Goal: Task Accomplishment & Management: Manage account settings

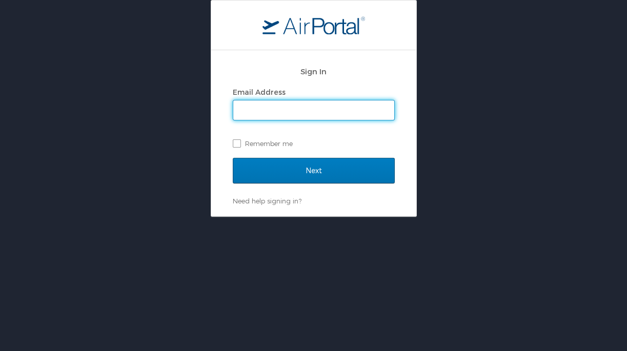
click at [258, 108] on input "Email Address" at bounding box center [313, 110] width 161 height 19
type input "[EMAIL_ADDRESS][DOMAIN_NAME]"
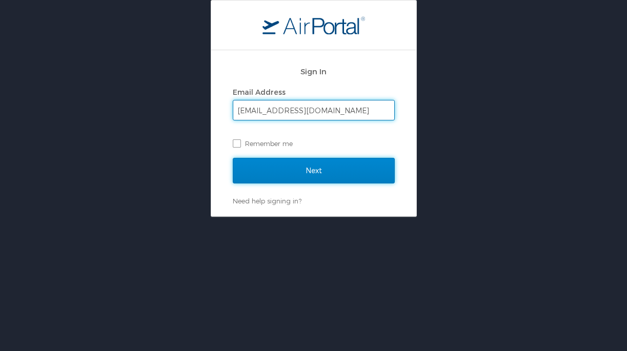
click at [290, 163] on input "Next" at bounding box center [314, 171] width 162 height 26
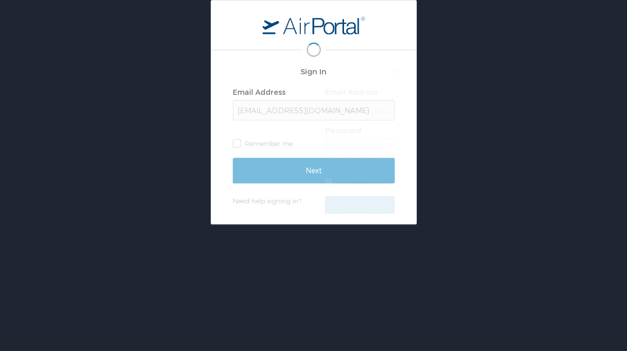
scroll to position [0, 6]
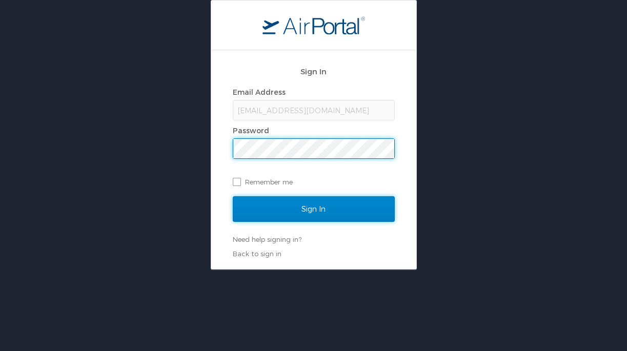
click at [244, 212] on input "Sign In" at bounding box center [314, 209] width 162 height 26
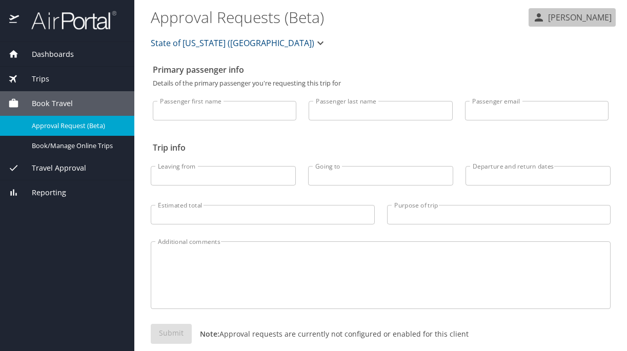
click at [580, 13] on p "Nikki Arceneaux" at bounding box center [578, 17] width 67 height 12
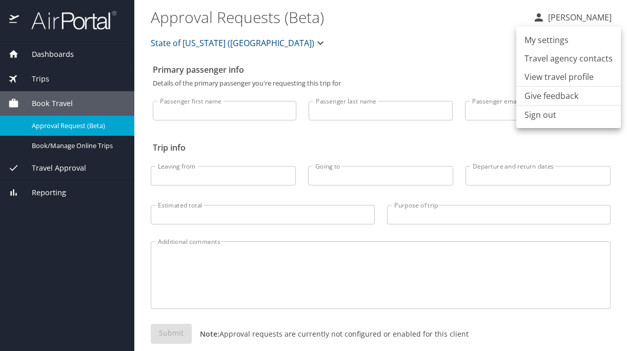
click at [470, 64] on div at bounding box center [313, 175] width 627 height 351
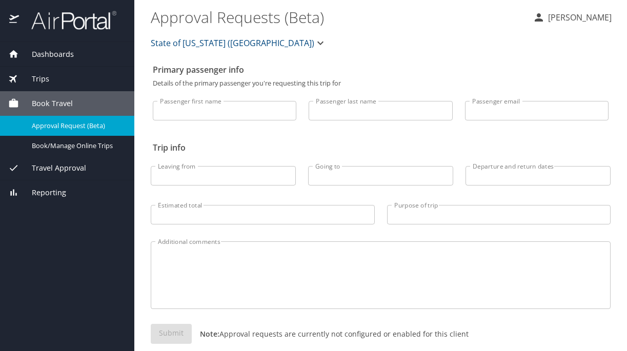
click at [39, 56] on span "Dashboards" at bounding box center [46, 54] width 55 height 11
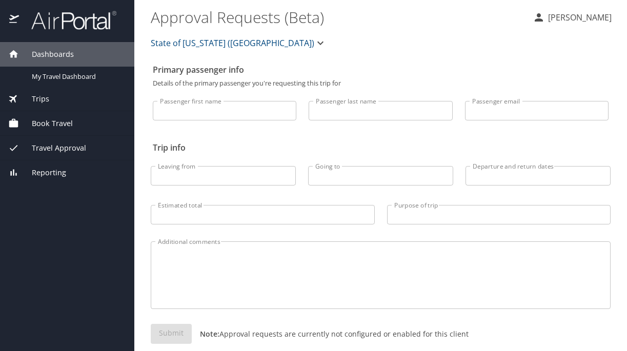
click at [55, 33] on div at bounding box center [67, 21] width 134 height 42
click at [65, 13] on img at bounding box center [68, 20] width 96 height 20
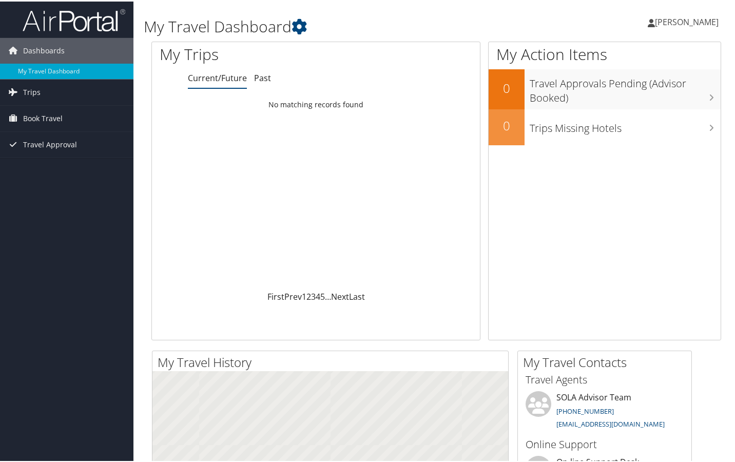
click at [623, 16] on span "[PERSON_NAME]" at bounding box center [687, 20] width 64 height 11
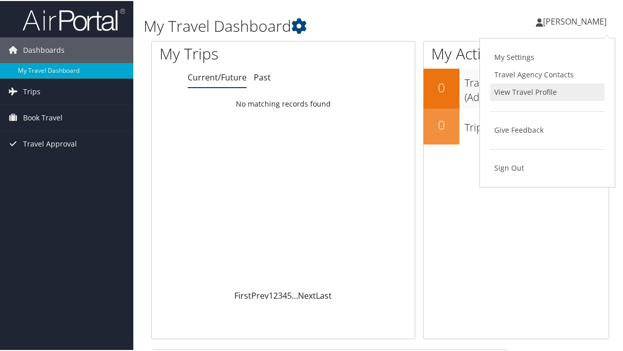
click at [535, 90] on link "View Travel Profile" at bounding box center [547, 91] width 114 height 17
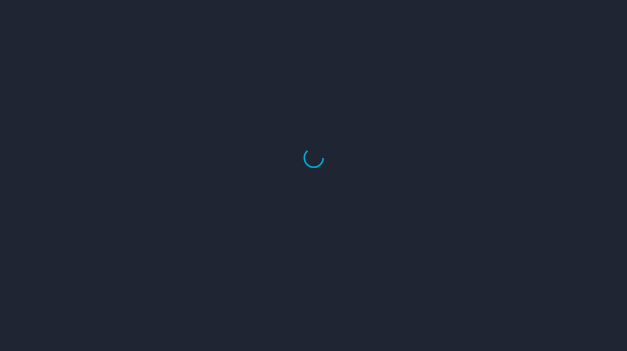
select select "US"
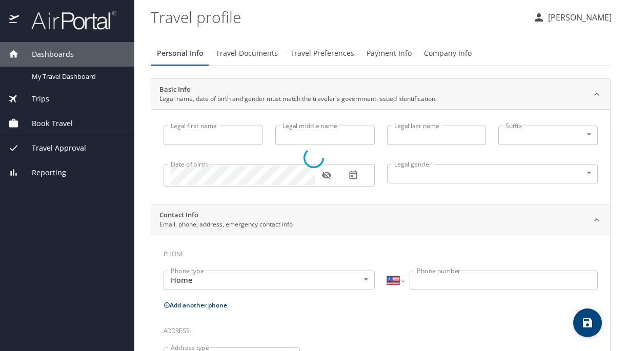
type input "Nikki"
type input "[PERSON_NAME]"
type input "[DEMOGRAPHIC_DATA]"
select select "US"
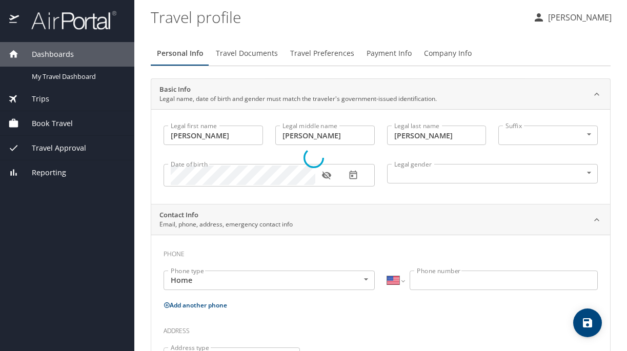
select select "US"
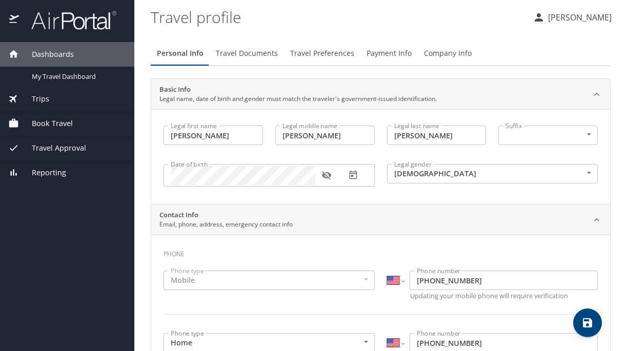
click at [556, 2] on div "[PERSON_NAME]" at bounding box center [568, 16] width 86 height 33
click at [566, 14] on p "[PERSON_NAME]" at bounding box center [578, 17] width 67 height 12
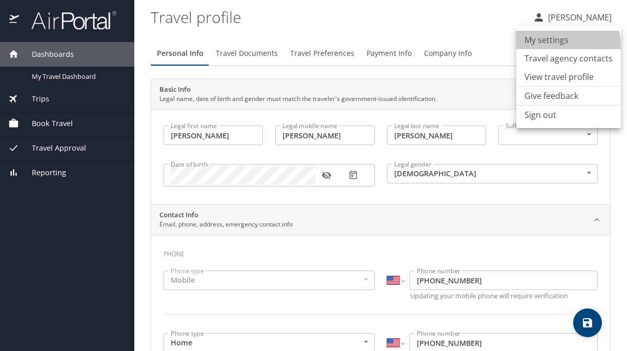
click at [554, 46] on li "My settings" at bounding box center [569, 40] width 105 height 18
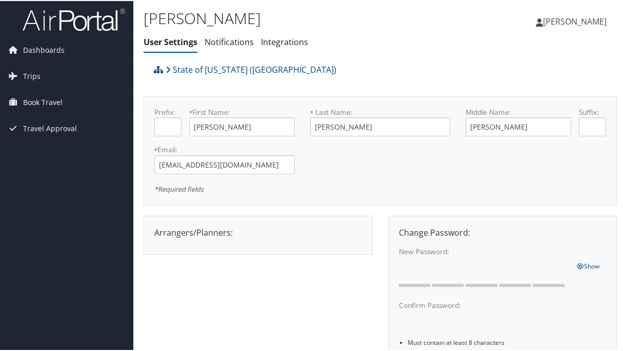
click at [561, 25] on span "[PERSON_NAME]" at bounding box center [575, 20] width 64 height 11
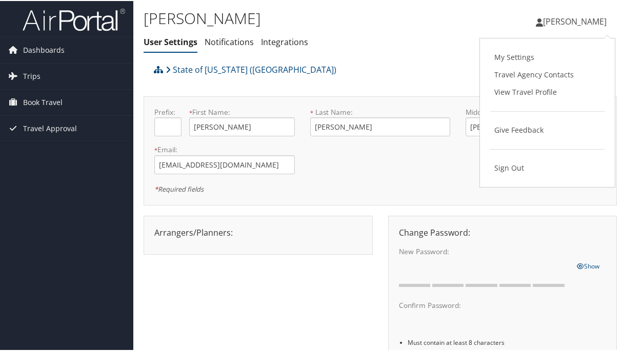
click at [561, 25] on span "[PERSON_NAME]" at bounding box center [575, 20] width 64 height 11
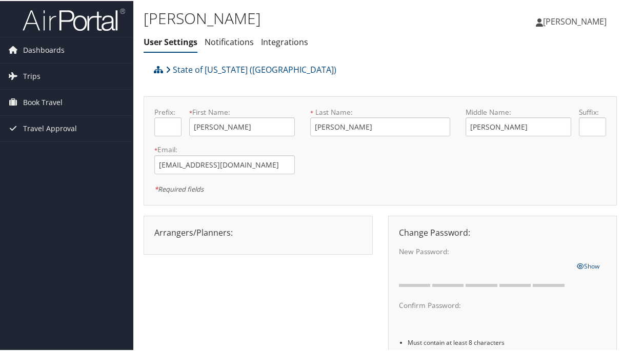
click at [569, 15] on span "[PERSON_NAME]" at bounding box center [575, 20] width 64 height 11
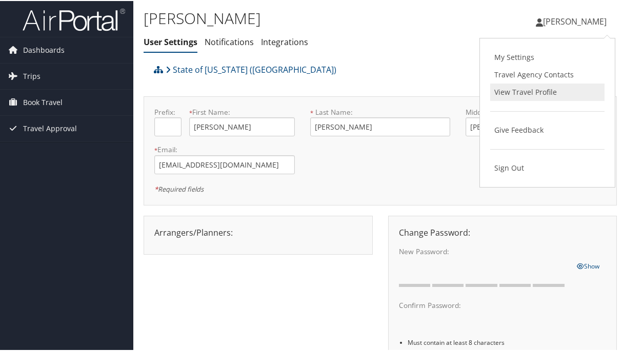
click at [516, 95] on link "View Travel Profile" at bounding box center [547, 91] width 114 height 17
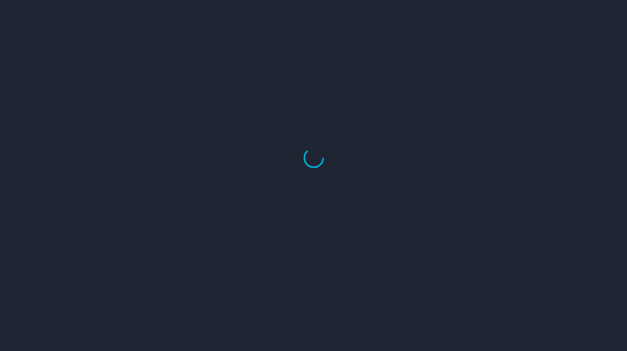
select select "US"
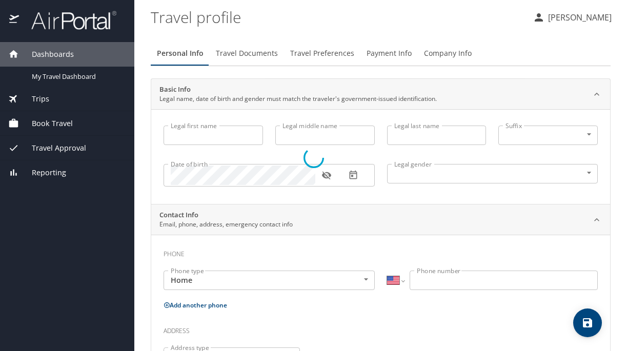
type input "[PERSON_NAME]"
type input "[DEMOGRAPHIC_DATA]"
select select "US"
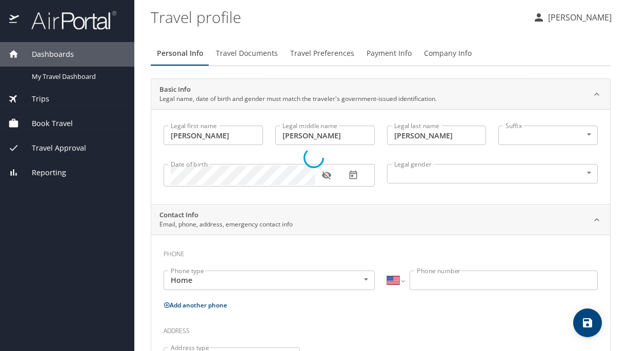
select select "US"
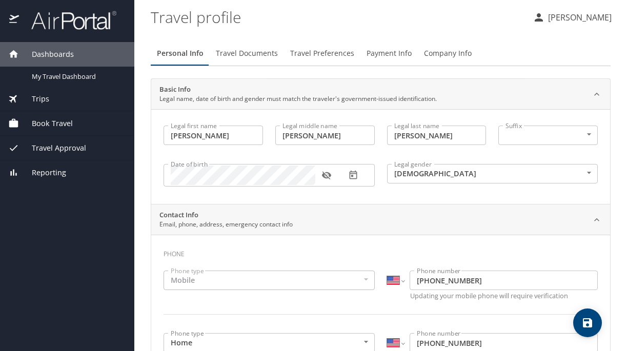
click at [241, 64] on button "Travel Documents" at bounding box center [247, 53] width 74 height 25
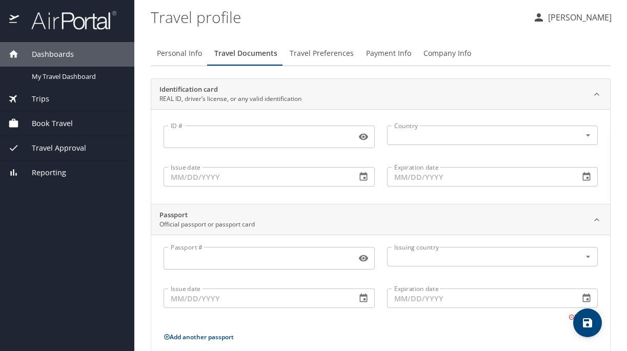
click at [313, 62] on button "Travel Preferences" at bounding box center [322, 53] width 76 height 25
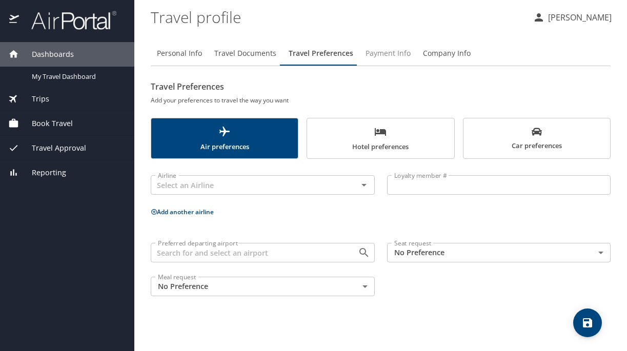
click at [382, 65] on button "Payment Info" at bounding box center [388, 53] width 57 height 25
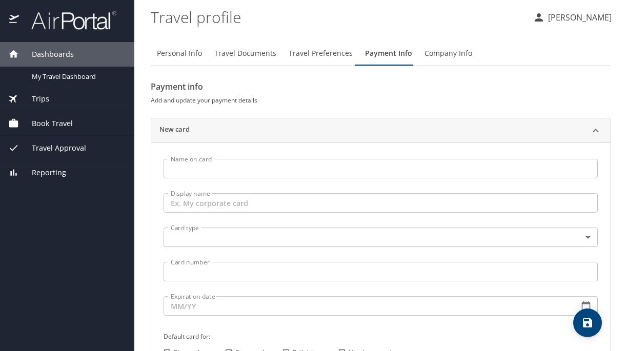
click at [449, 57] on span "Company Info" at bounding box center [449, 53] width 48 height 13
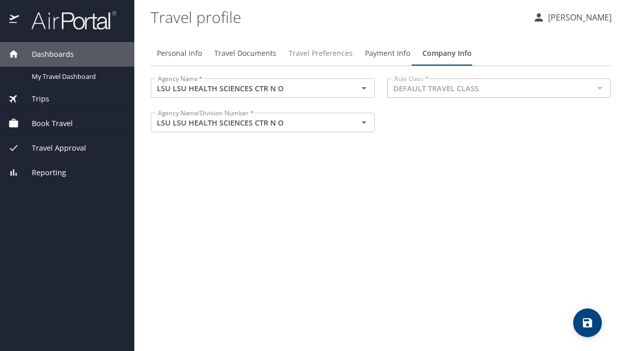
click at [301, 59] on span "Travel Preferences" at bounding box center [321, 53] width 64 height 13
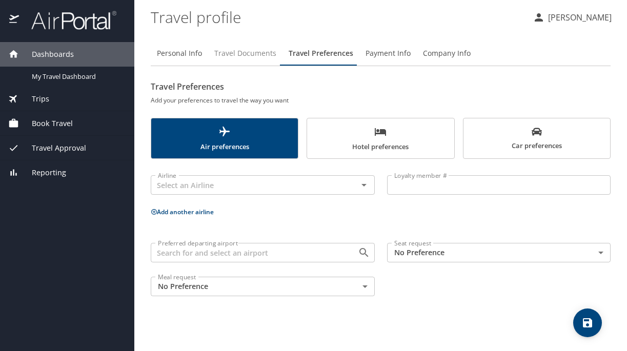
click at [248, 53] on span "Travel Documents" at bounding box center [245, 53] width 62 height 13
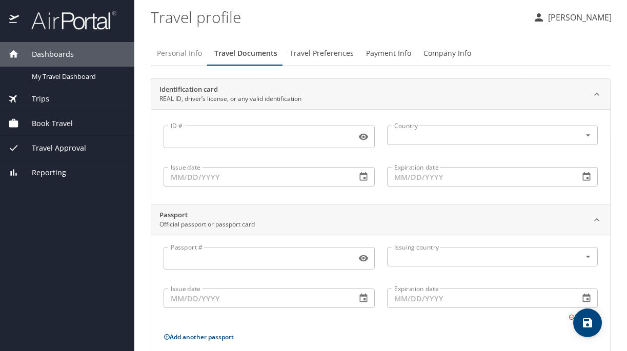
click at [187, 65] on button "Personal Info" at bounding box center [179, 53] width 57 height 25
select select "US"
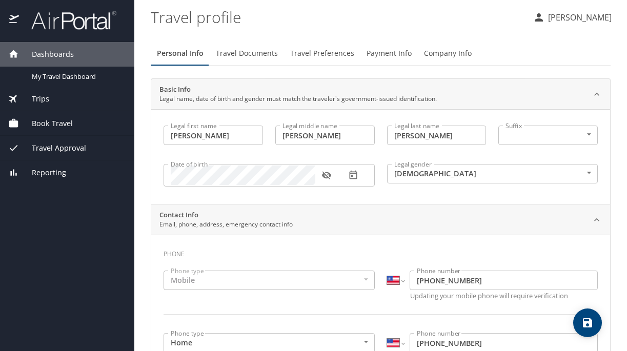
click at [582, 11] on button "[PERSON_NAME]" at bounding box center [572, 17] width 87 height 18
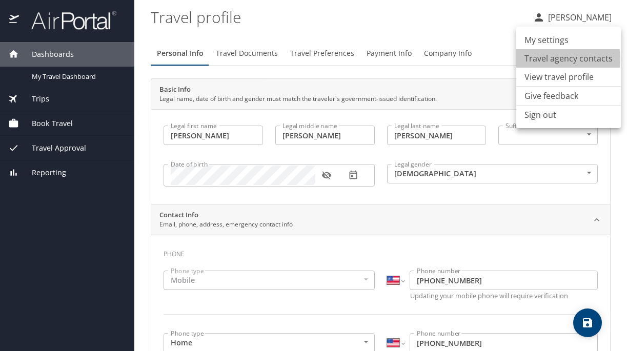
click at [551, 60] on li "Travel agency contacts" at bounding box center [569, 58] width 105 height 18
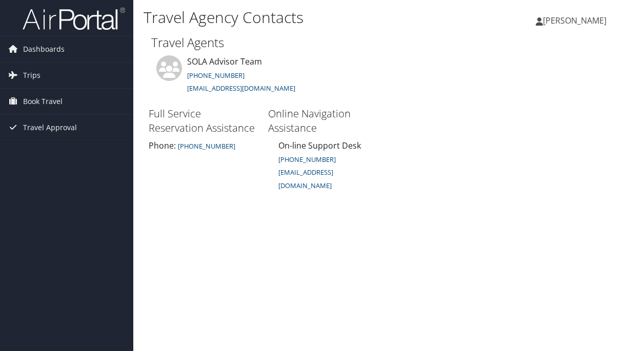
click at [382, 153] on li "Online Navigation Assistance On-line Support Desk (801) 327-7720 onlinesupport@…" at bounding box center [323, 153] width 120 height 97
click at [558, 16] on span "[PERSON_NAME]" at bounding box center [575, 20] width 64 height 11
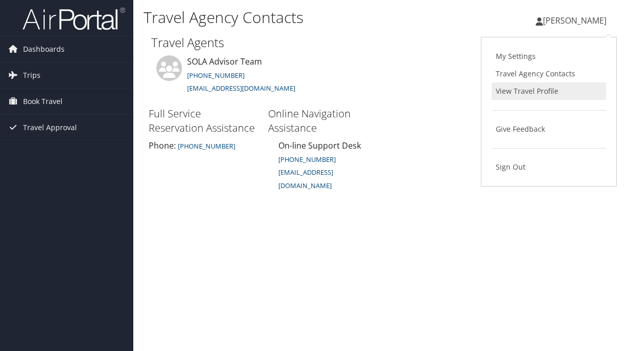
click at [539, 93] on link "View Travel Profile" at bounding box center [549, 91] width 114 height 17
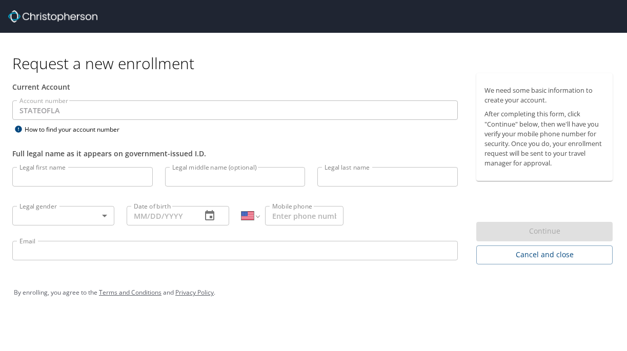
select select "US"
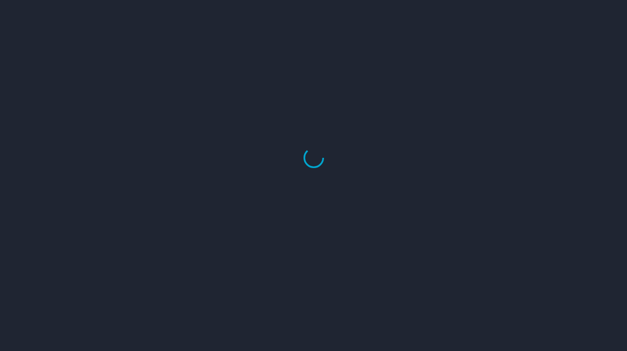
select select "US"
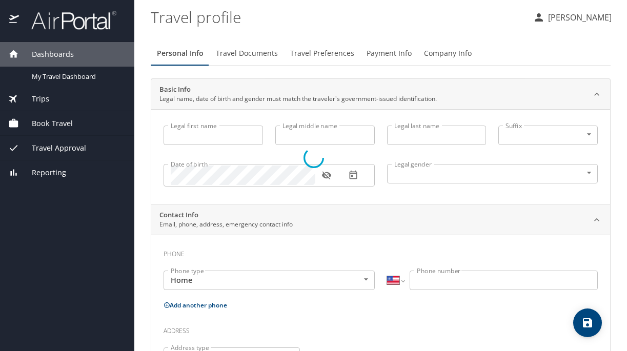
type input "[PERSON_NAME]"
type input "[DEMOGRAPHIC_DATA]"
select select "US"
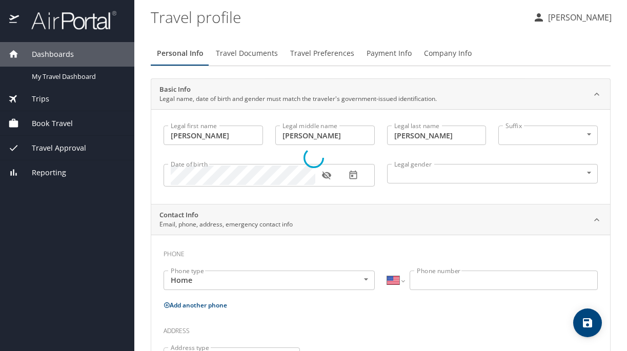
select select "US"
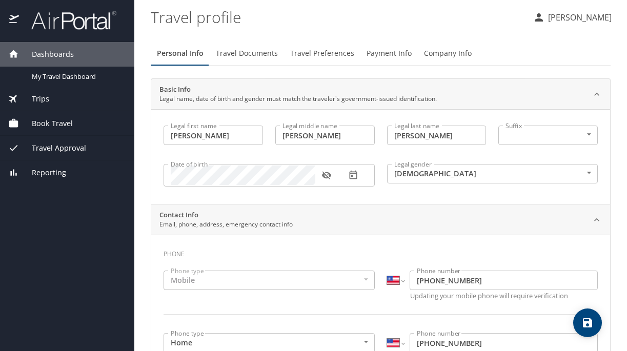
click at [448, 54] on span "Company Info" at bounding box center [448, 53] width 48 height 13
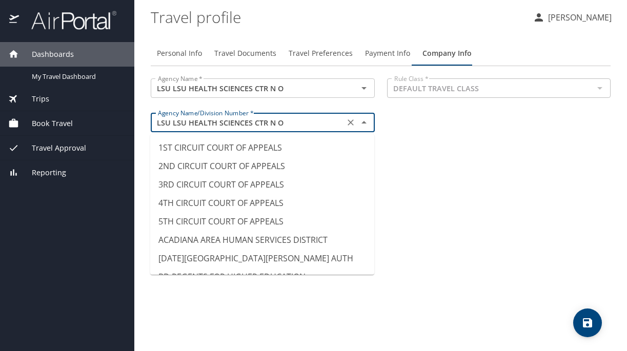
click at [329, 125] on input "LSU LSU HEALTH SCIENCES CTR N O" at bounding box center [248, 122] width 188 height 13
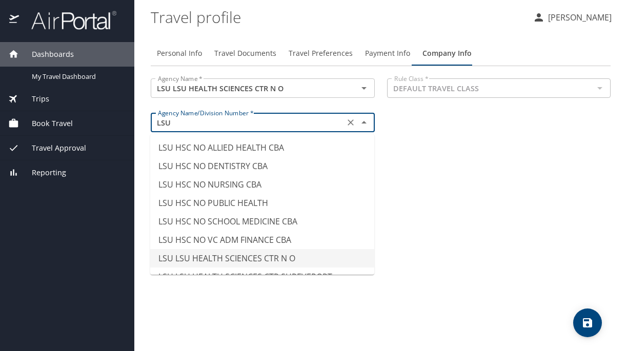
click at [311, 260] on li "LSU LSU HEALTH SCIENCES CTR N O" at bounding box center [262, 258] width 224 height 18
type input "LSU LSU HEALTH SCIENCES CTR N O"
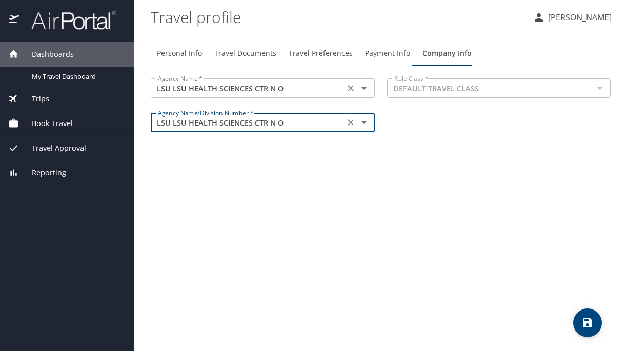
click at [319, 91] on input "LSU LSU HEALTH SCIENCES CTR N O" at bounding box center [248, 88] width 188 height 13
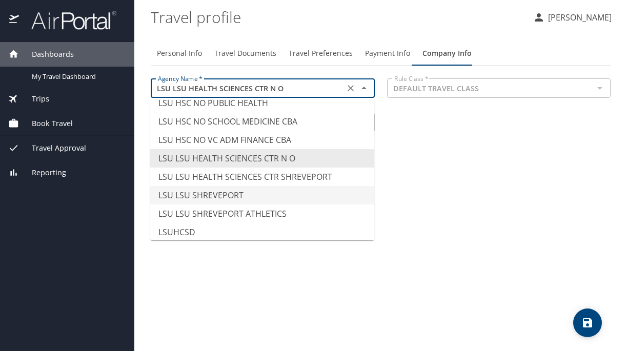
scroll to position [5121, 0]
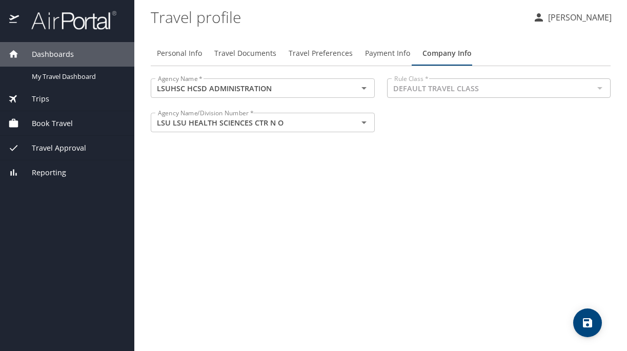
click at [446, 216] on div "Personal Info Travel Documents Travel Preferences Payment Info Company Info Age…" at bounding box center [381, 192] width 460 height 319
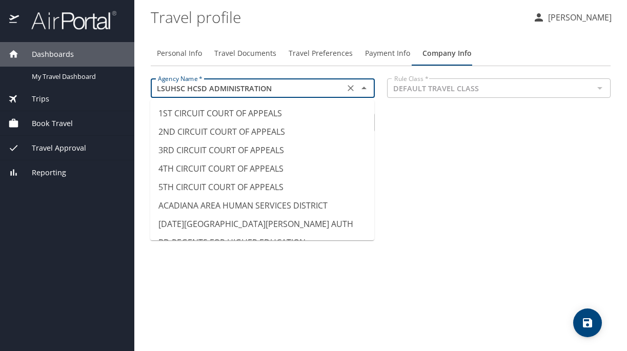
click at [296, 89] on input "LSUHSC HCSD ADMINISTRATION" at bounding box center [248, 88] width 188 height 13
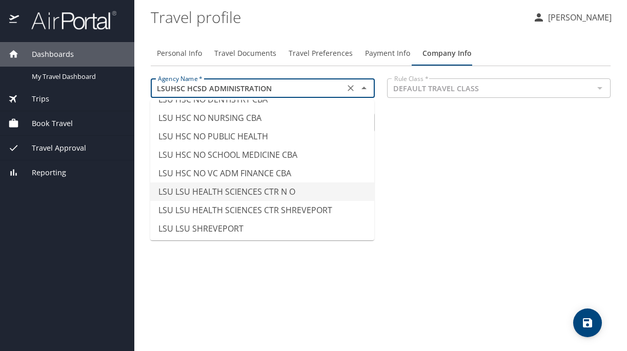
scroll to position [5086, 0]
click at [274, 183] on li "LSU LSU HEALTH SCIENCES CTR N O" at bounding box center [262, 192] width 224 height 18
type input "LSU LSU HEALTH SCIENCES CTR N O"
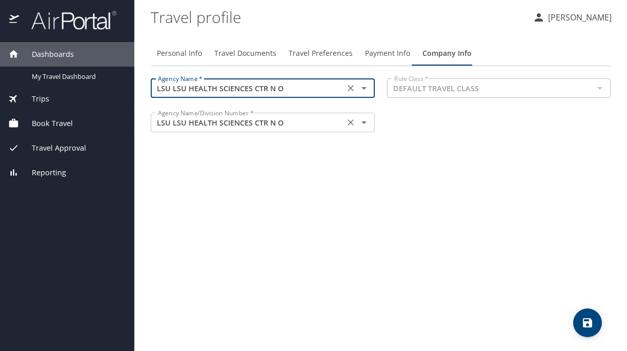
click at [308, 126] on input "LSU LSU HEALTH SCIENCES CTR N O" at bounding box center [248, 122] width 188 height 13
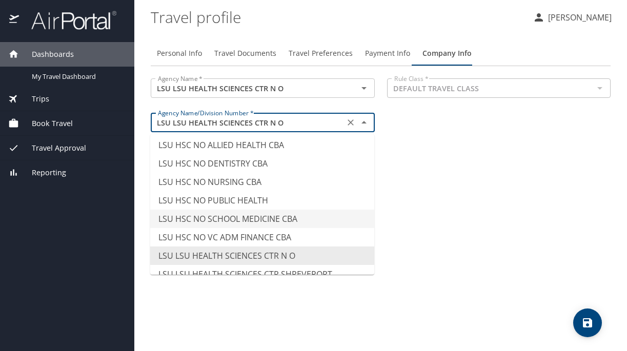
scroll to position [5040, 0]
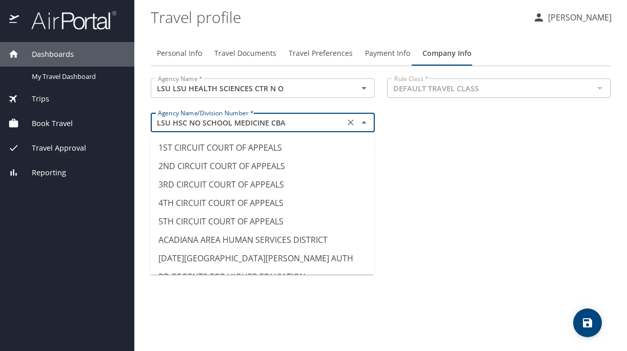
click at [303, 125] on input "LSU HSC NO SCHOOL MEDICINE CBA" at bounding box center [248, 122] width 188 height 13
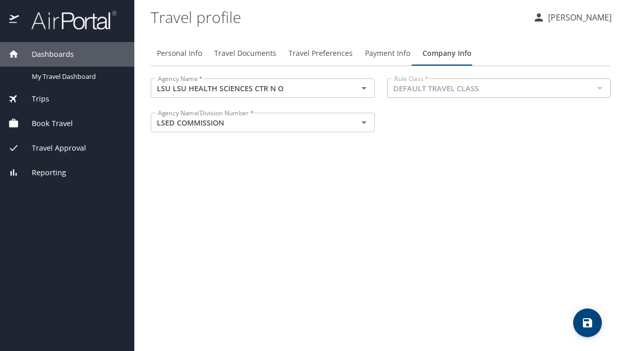
click at [424, 183] on div "Personal Info Travel Documents Travel Preferences Payment Info Company Info Age…" at bounding box center [381, 192] width 460 height 319
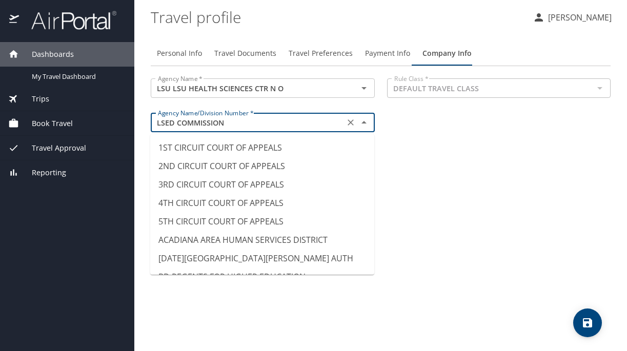
click at [311, 120] on input "LSED COMMISSION" at bounding box center [248, 122] width 188 height 13
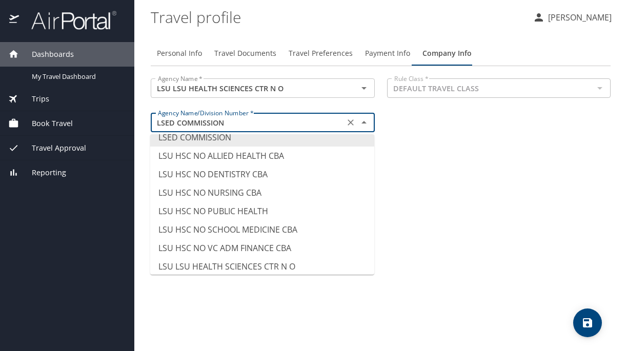
scroll to position [5032, 0]
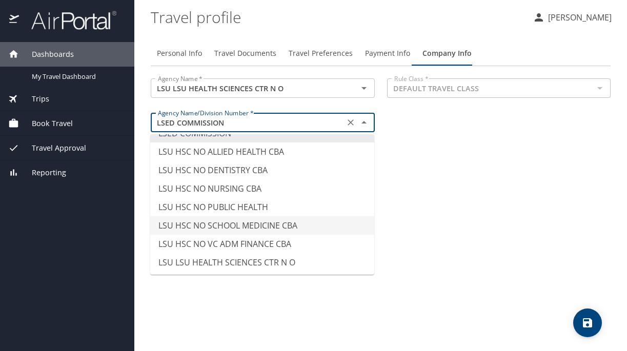
click at [271, 216] on li "LSU HSC NO SCHOOL MEDICINE CBA" at bounding box center [262, 225] width 224 height 18
type input "LSU HSC NO SCHOOL MEDICINE CBA"
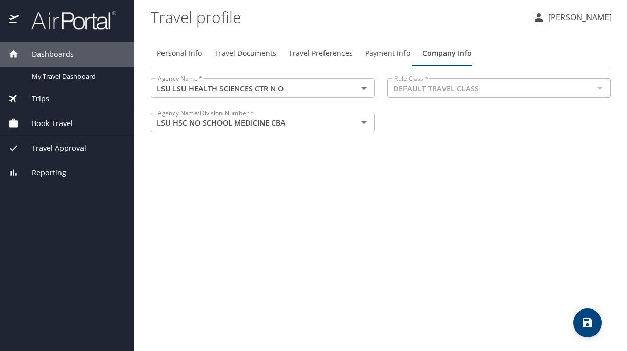
click at [401, 215] on div "Personal Info Travel Documents Travel Preferences Payment Info Company Info Age…" at bounding box center [381, 192] width 460 height 319
click at [585, 318] on icon "save" at bounding box center [588, 323] width 12 height 12
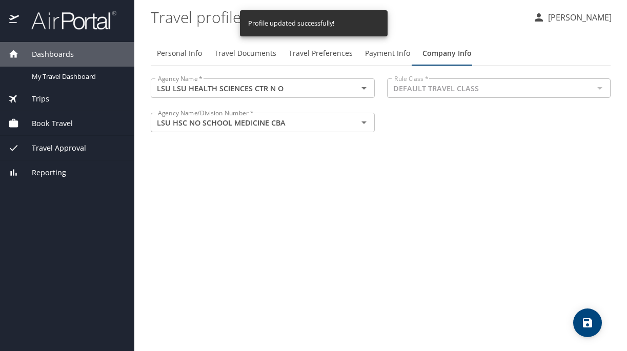
click at [324, 194] on div "Personal Info Travel Documents Travel Preferences Payment Info Company Info Age…" at bounding box center [381, 192] width 460 height 319
click at [592, 14] on p "[PERSON_NAME]" at bounding box center [578, 17] width 67 height 12
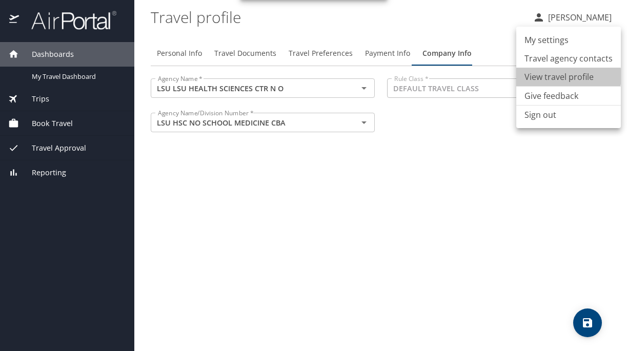
click at [568, 76] on li "View travel profile" at bounding box center [569, 77] width 105 height 18
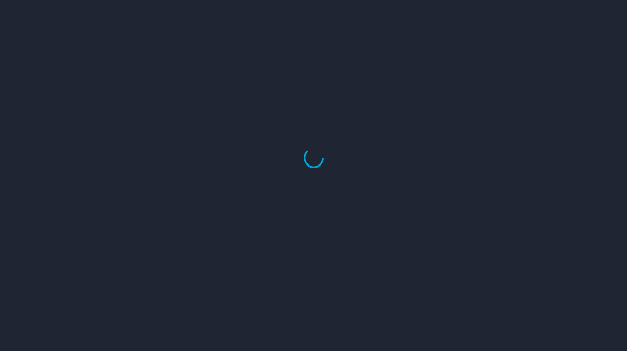
select select "US"
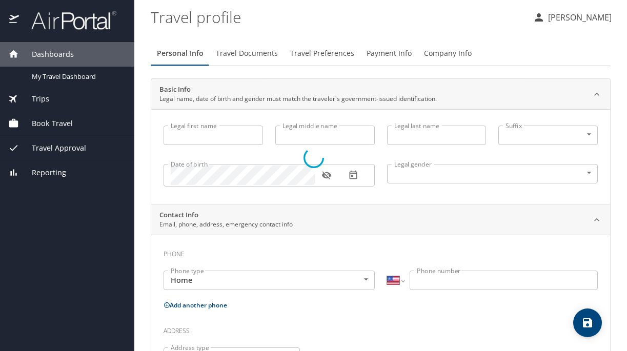
type input "[PERSON_NAME]"
type input "[DEMOGRAPHIC_DATA]"
select select "US"
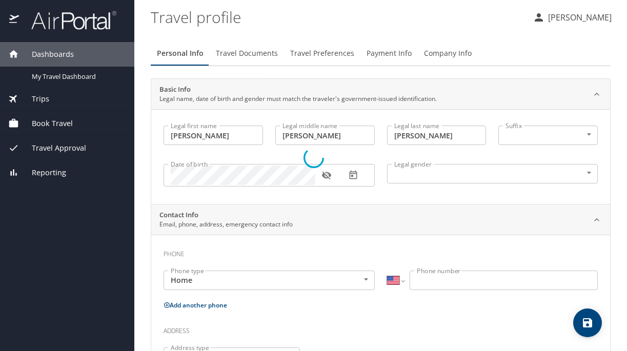
select select "US"
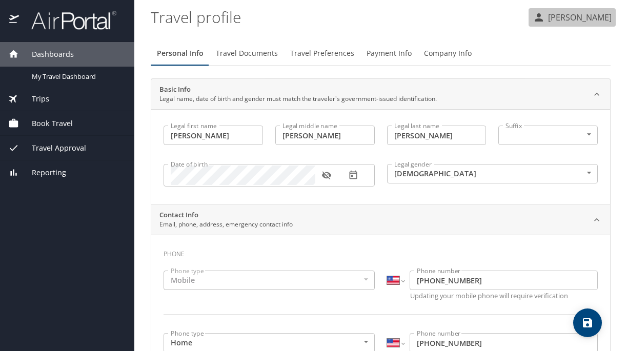
click at [583, 18] on p "[PERSON_NAME]" at bounding box center [578, 17] width 67 height 12
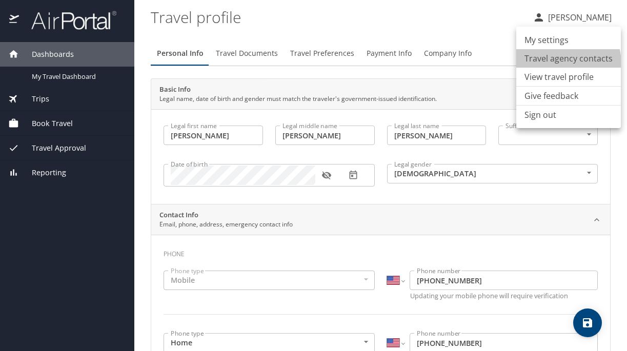
click at [555, 64] on li "Travel agency contacts" at bounding box center [569, 58] width 105 height 18
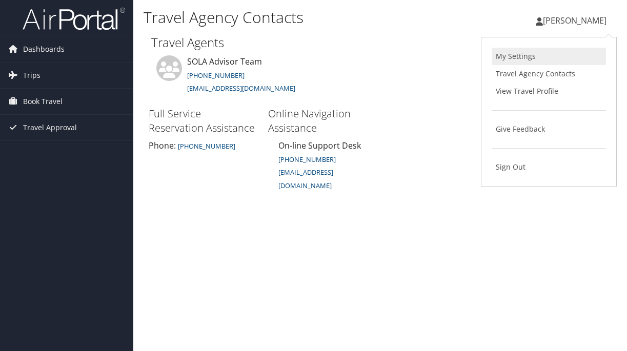
click at [518, 55] on link "My Settings" at bounding box center [549, 56] width 114 height 17
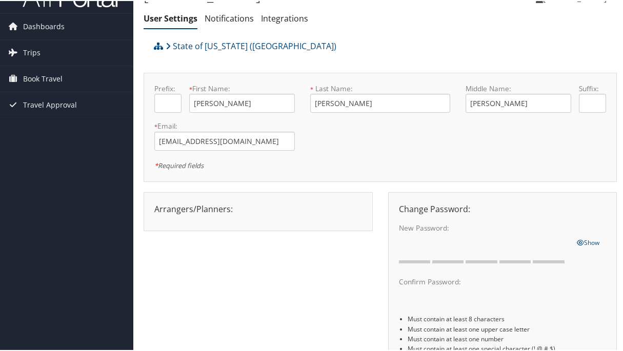
scroll to position [24, 0]
click at [277, 227] on div "Arrangers/Planners: Edit Arrangers & Planners Save Changes Cancel ×" at bounding box center [258, 210] width 229 height 39
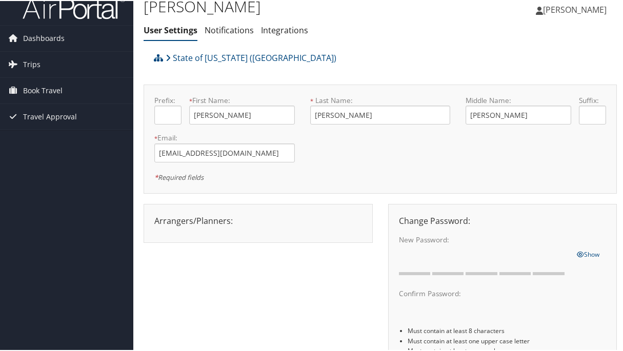
scroll to position [8, 0]
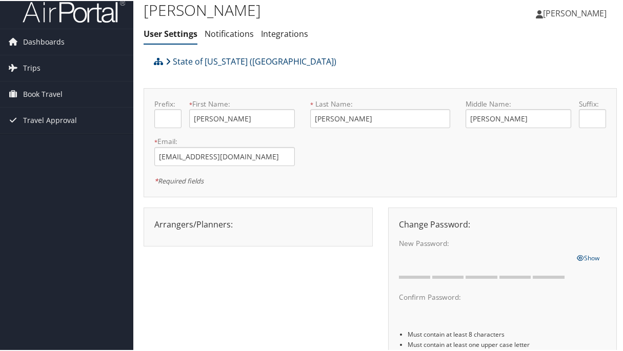
click at [231, 62] on link "State of Louisiana (SOLA)" at bounding box center [251, 60] width 171 height 21
click at [533, 18] on ul "Nikki Arceneaux Nikki Arceneaux" at bounding box center [571, 12] width 92 height 31
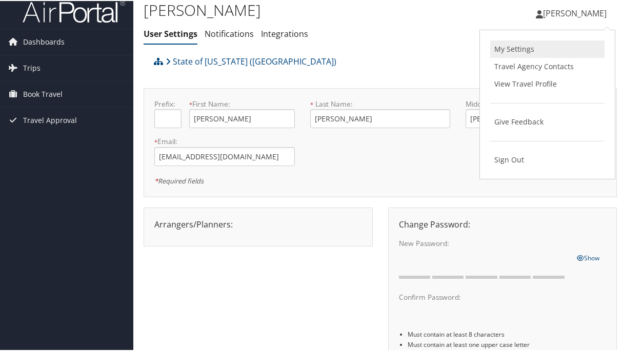
click at [511, 51] on link "My Settings" at bounding box center [547, 48] width 114 height 17
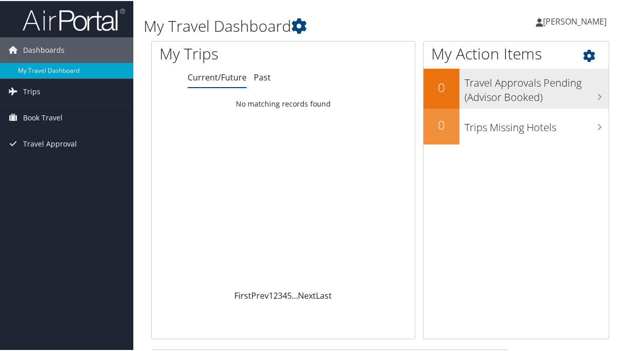
click at [567, 96] on h3 "Travel Approvals Pending (Advisor Booked)" at bounding box center [537, 87] width 144 height 34
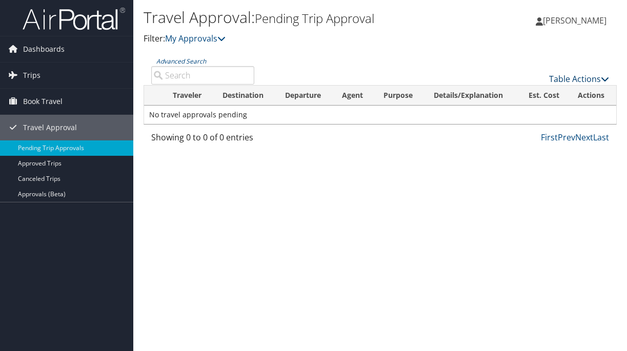
click at [573, 77] on link "Table Actions" at bounding box center [579, 78] width 60 height 11
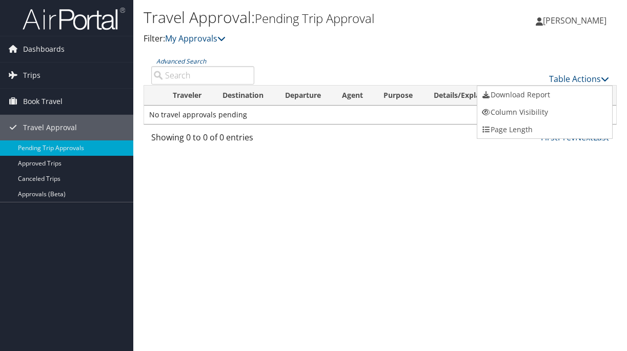
click at [374, 187] on div at bounding box center [313, 175] width 627 height 351
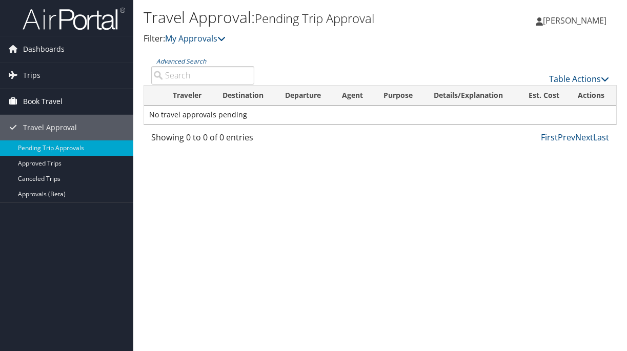
click at [60, 101] on span "Book Travel" at bounding box center [43, 102] width 40 height 26
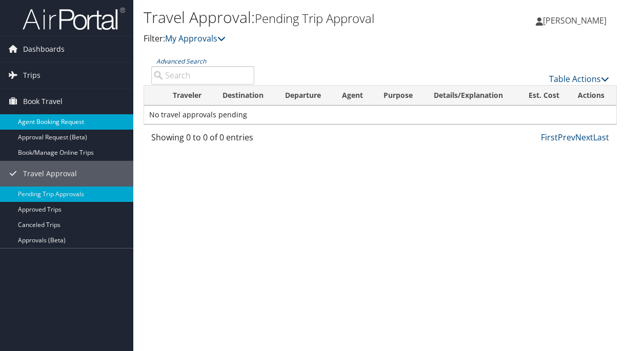
click at [55, 123] on link "Agent Booking Request" at bounding box center [66, 121] width 133 height 15
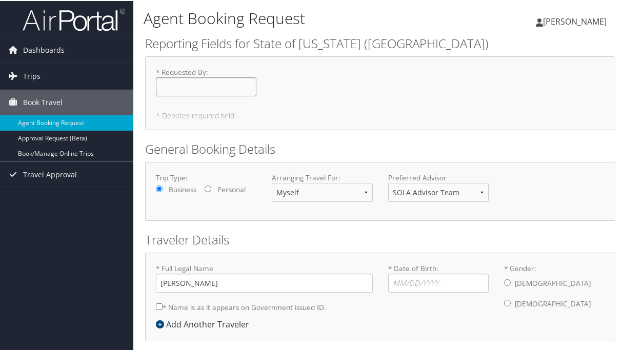
click at [207, 86] on input "* Requested By : Required" at bounding box center [206, 85] width 101 height 19
click at [179, 115] on h5 "* Denotes required field" at bounding box center [380, 114] width 449 height 7
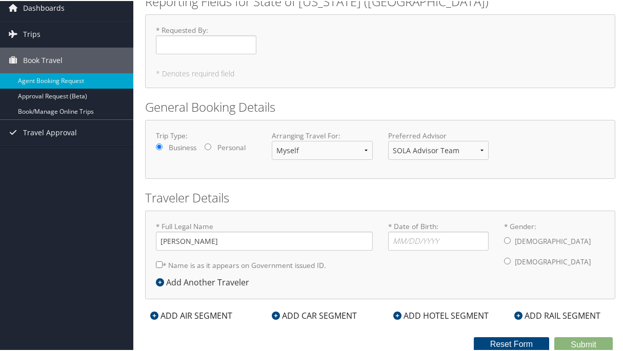
scroll to position [55, 0]
click at [407, 148] on div "Preferred Advisor SOLA Advisor Team You must select an Advisor" at bounding box center [439, 147] width 116 height 37
click at [412, 141] on select "SOLA Advisor Team" at bounding box center [438, 149] width 101 height 19
click at [305, 148] on div "Arranging Travel For: Myself Another Traveler Guest Traveler" at bounding box center [322, 147] width 116 height 37
click at [314, 140] on select "Myself Another Traveler Guest Traveler" at bounding box center [322, 149] width 101 height 19
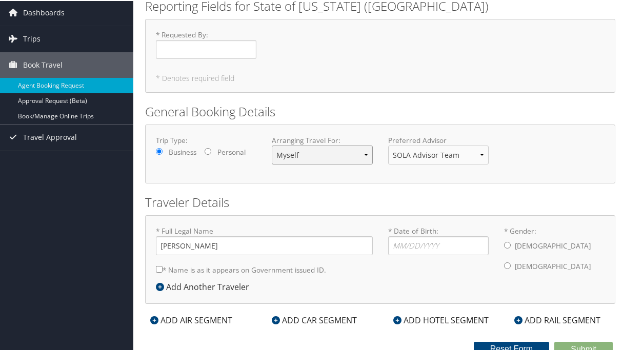
scroll to position [0, 0]
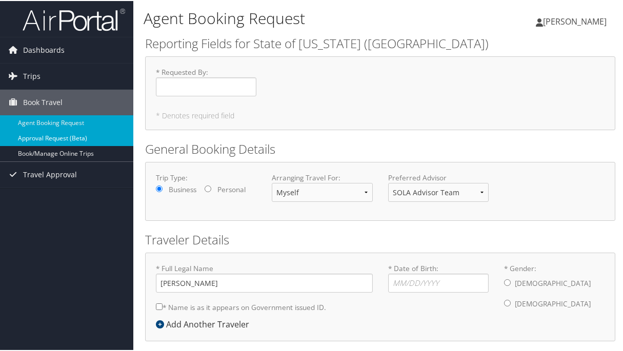
click at [64, 135] on link "Approval Request (Beta)" at bounding box center [66, 137] width 133 height 15
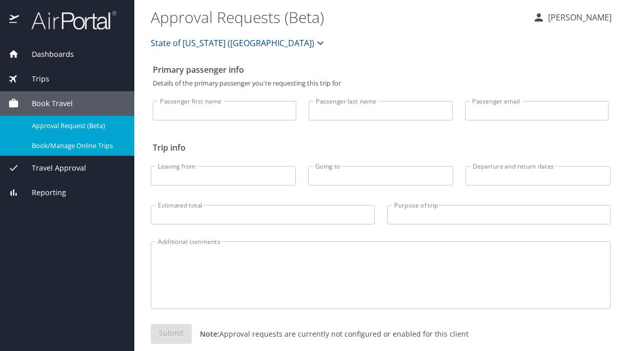
click at [57, 150] on span "Book/Manage Online Trips" at bounding box center [77, 146] width 90 height 10
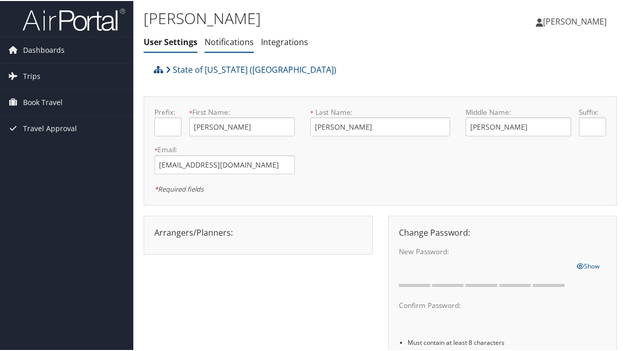
click at [224, 42] on link "Notifications" at bounding box center [229, 40] width 49 height 11
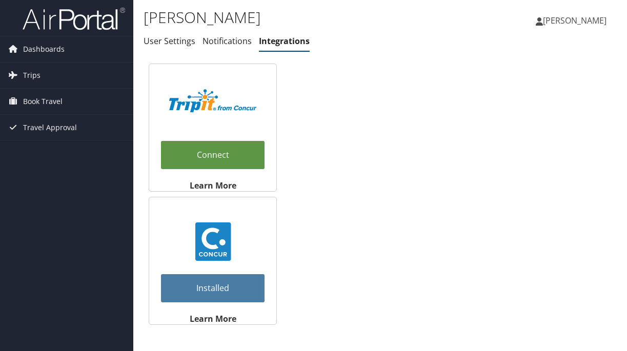
click at [225, 289] on link "Installed" at bounding box center [213, 288] width 104 height 28
click at [221, 285] on link "Installed" at bounding box center [213, 288] width 104 height 28
click at [550, 17] on span "[PERSON_NAME]" at bounding box center [575, 20] width 64 height 11
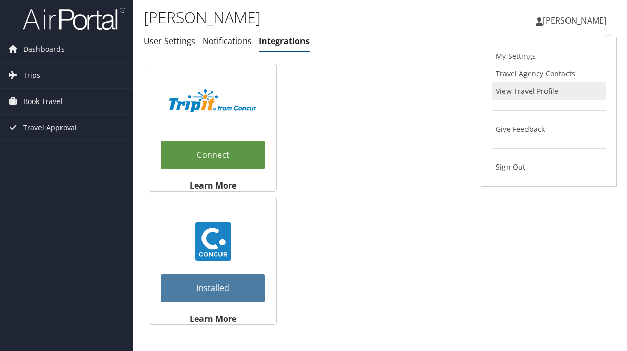
click at [519, 87] on link "View Travel Profile" at bounding box center [549, 91] width 114 height 17
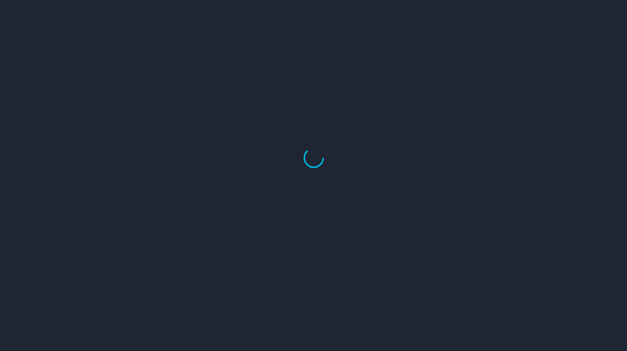
select select "US"
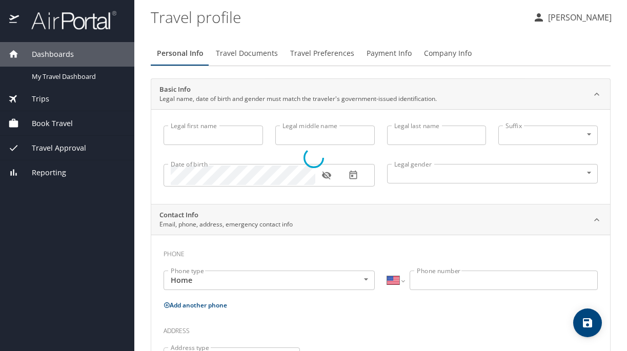
type input "[PERSON_NAME]"
type input "[DEMOGRAPHIC_DATA]"
select select "US"
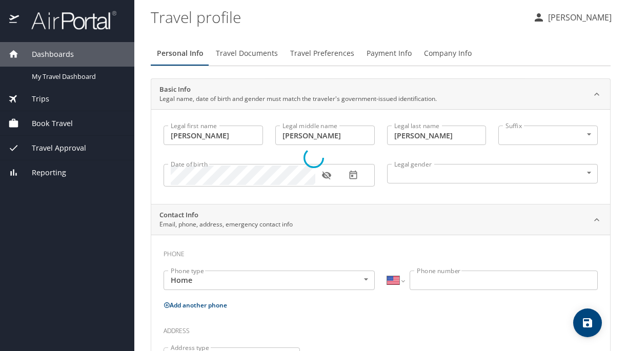
select select "US"
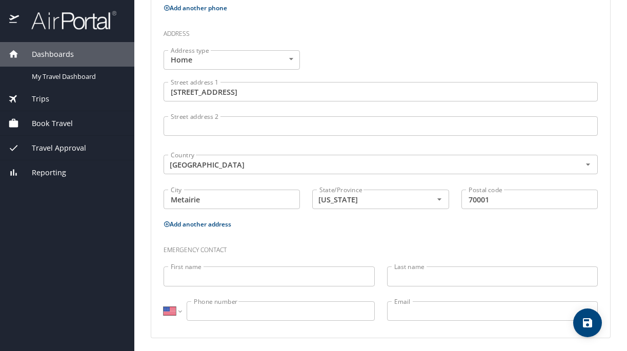
scroll to position [369, 0]
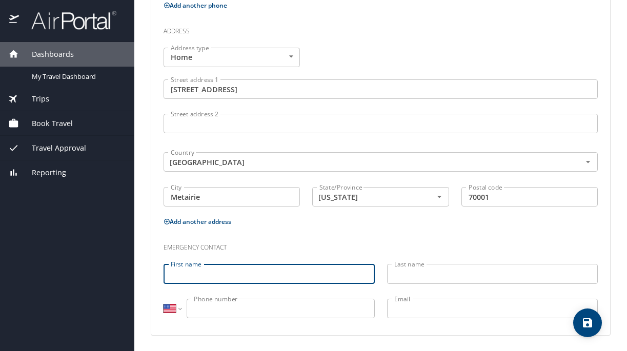
click at [215, 278] on input "First name" at bounding box center [269, 273] width 211 height 19
type input "Hunter"
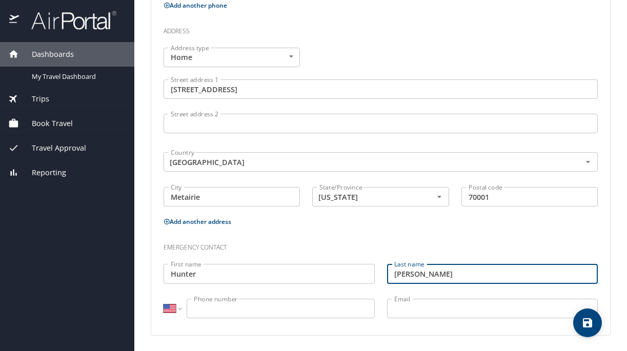
type input "[PERSON_NAME]"
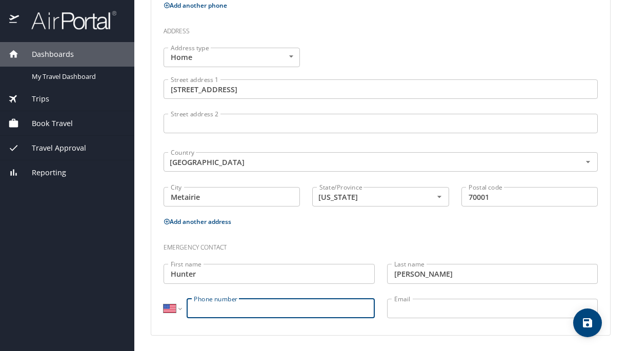
click at [208, 314] on input "Phone number" at bounding box center [281, 308] width 188 height 19
type input "[PHONE_NUMBER]"
click at [426, 313] on input "Email" at bounding box center [492, 308] width 211 height 19
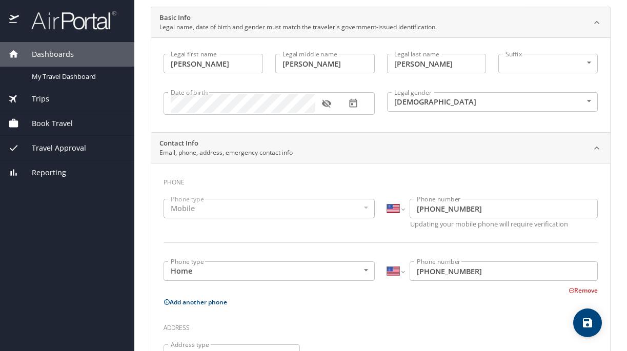
scroll to position [0, 0]
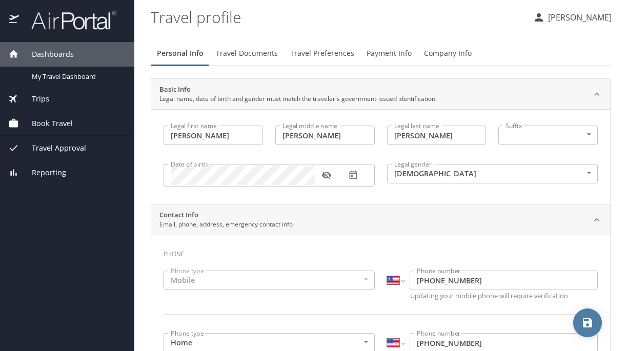
click at [588, 322] on icon "save" at bounding box center [587, 323] width 9 height 9
select select "US"
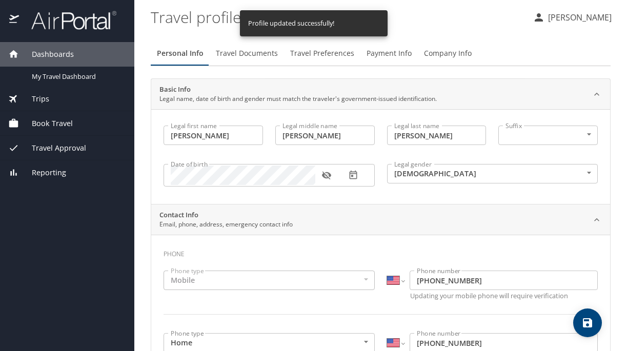
select select "US"
click at [319, 46] on button "Travel Preferences" at bounding box center [322, 53] width 76 height 25
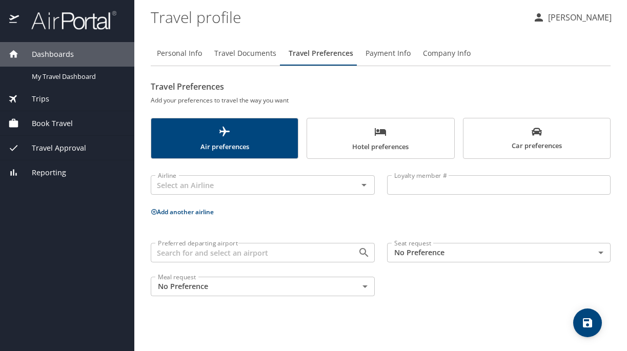
click at [362, 249] on icon "Open" at bounding box center [364, 253] width 12 height 12
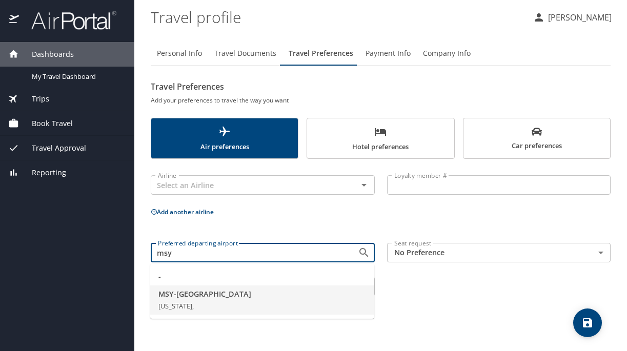
click at [276, 298] on span "MSY - [GEOGRAPHIC_DATA]" at bounding box center [263, 294] width 208 height 11
type input "MSY - [GEOGRAPHIC_DATA]"
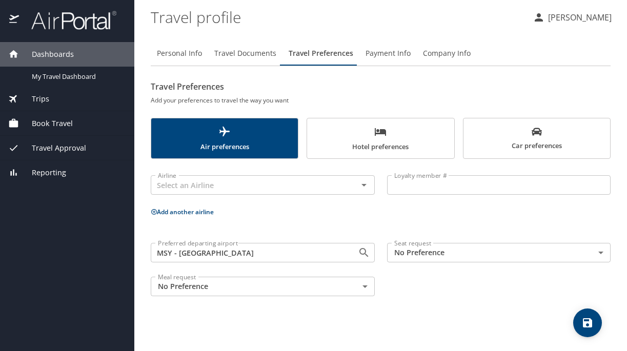
click at [392, 60] on button "Payment Info" at bounding box center [388, 53] width 57 height 25
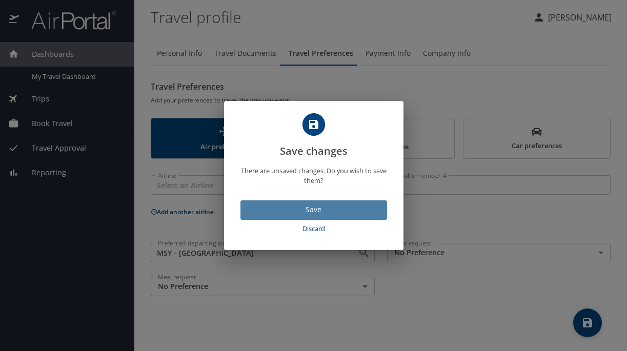
click at [322, 207] on span "Save" at bounding box center [314, 210] width 130 height 13
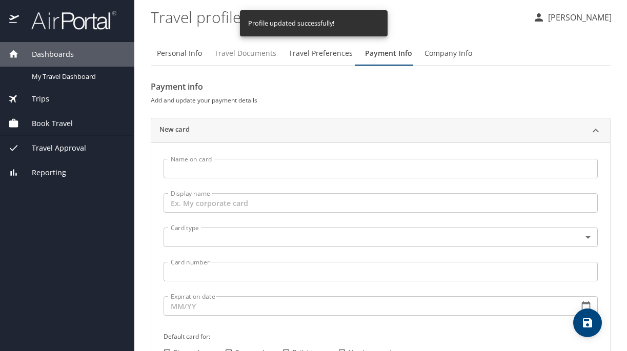
click at [253, 54] on span "Travel Documents" at bounding box center [245, 53] width 62 height 13
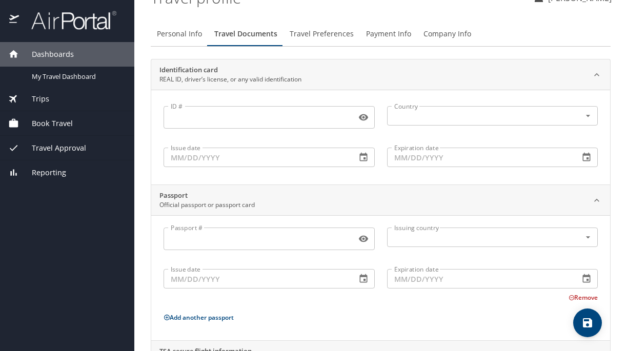
scroll to position [14, 0]
